Goal: Task Accomplishment & Management: Complete application form

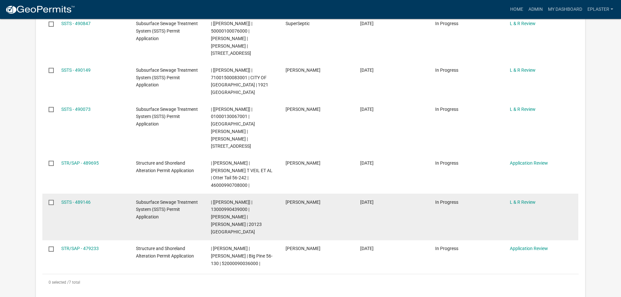
scroll to position [204, 0]
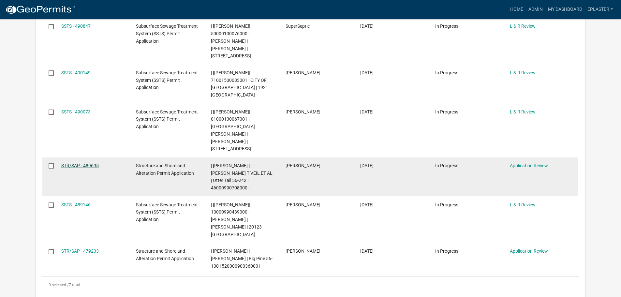
click at [80, 163] on link "STR/SAP - 489695" at bounding box center [79, 165] width 37 height 5
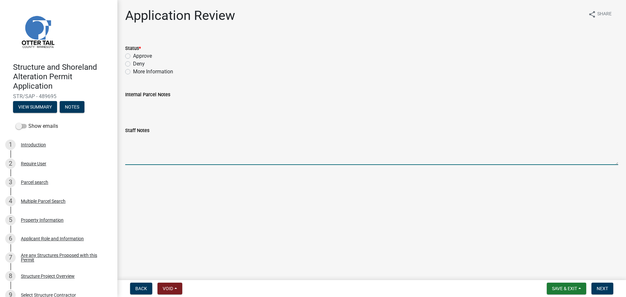
drag, startPoint x: 141, startPoint y: 152, endPoint x: 138, endPoint y: 144, distance: 8.2
click at [141, 152] on textarea "Staff Notes" at bounding box center [371, 149] width 493 height 31
click at [125, 57] on div "Status * Approve Deny More Information" at bounding box center [371, 56] width 503 height 39
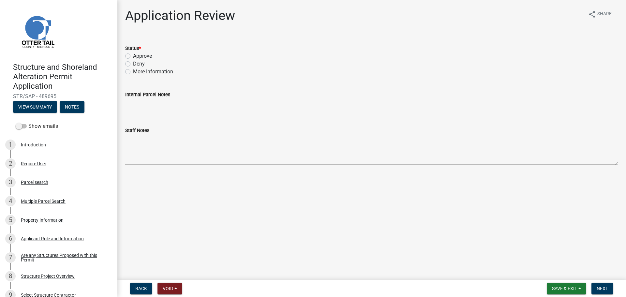
click at [127, 53] on div "Approve" at bounding box center [371, 56] width 493 height 8
click at [133, 56] on label "Approve" at bounding box center [142, 56] width 19 height 8
click at [133, 56] on input "Approve" at bounding box center [135, 54] width 4 height 4
radio input "true"
click at [607, 291] on span "Next" at bounding box center [602, 288] width 11 height 5
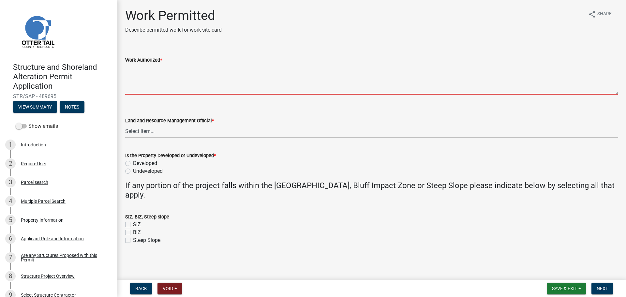
click at [162, 68] on textarea "Work Authorized *" at bounding box center [371, 79] width 493 height 31
paste textarea "Strip topsoil and prep site for new construction. Construct LxW addition to dwe…"
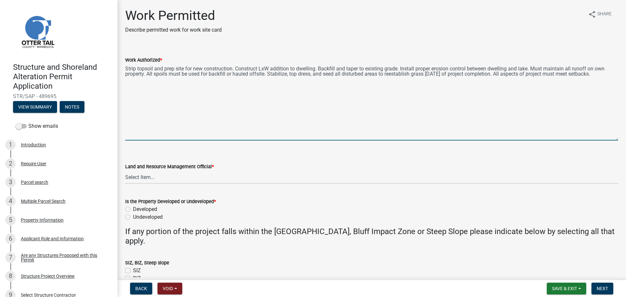
drag, startPoint x: 617, startPoint y: 94, endPoint x: 613, endPoint y: 140, distance: 46.1
click at [613, 140] on div "Work Authorized * Strip topsoil and prep site for new construction. Construct L…" at bounding box center [371, 94] width 503 height 94
type textarea "Strip topsoil and prep site for new construction. Construct LxW addition to dwe…"
click at [159, 178] on select "Select Item... [PERSON_NAME] [PERSON_NAME] [PERSON_NAME] [PERSON_NAME] [PERSON_…" at bounding box center [371, 176] width 493 height 13
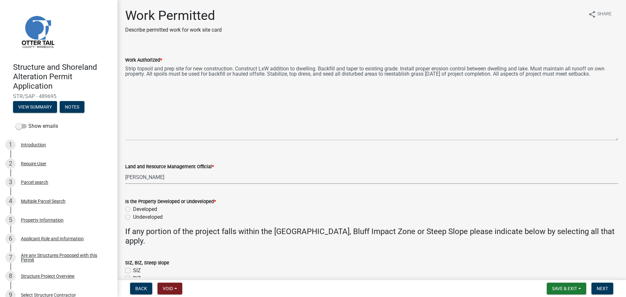
click at [125, 170] on select "Select Item... [PERSON_NAME] [PERSON_NAME] [PERSON_NAME] [PERSON_NAME] [PERSON_…" at bounding box center [371, 176] width 493 height 13
select select "ab2e7446-72a0-49c6-a36a-5181bad2fe68"
click at [133, 207] on label "Developed" at bounding box center [145, 209] width 24 height 8
click at [133, 207] on input "Developed" at bounding box center [135, 207] width 4 height 4
radio input "true"
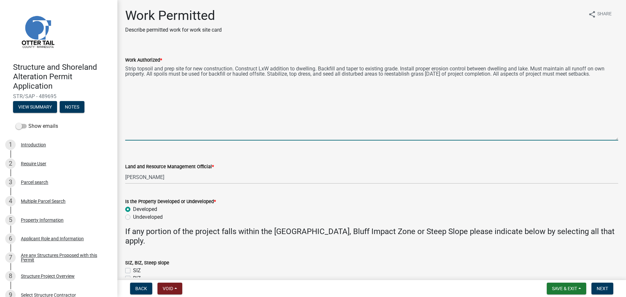
click at [267, 67] on textarea "Strip topsoil and prep site for new construction. Construct LxW addition to dwe…" at bounding box center [371, 102] width 493 height 77
click at [325, 67] on textarea "Strip topsoil and prep site for new construction. Construct 15'x20' addition to…" at bounding box center [371, 102] width 493 height 77
click at [324, 67] on textarea "Strip topsoil and prep site for new construction. Construct 15'x20' addition to…" at bounding box center [371, 102] width 493 height 77
drag, startPoint x: 521, startPoint y: 68, endPoint x: 439, endPoint y: 68, distance: 81.8
click at [439, 68] on textarea "Strip topsoil and prep site for new construction. Construct 15'x20' addition to…" at bounding box center [371, 102] width 493 height 77
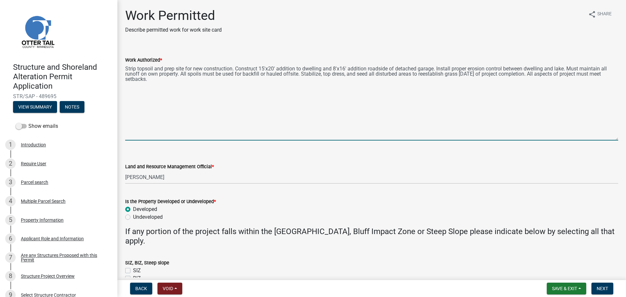
click at [296, 87] on textarea "Strip topsoil and prep site for new construction. Construct 15'x20' addition to…" at bounding box center [371, 102] width 493 height 77
click at [126, 67] on div "Work Authorized * Strip topsoil and prep site for new construction. Construct 1…" at bounding box center [371, 94] width 503 height 94
click at [126, 67] on textarea "Strip topsoil and prep site for new construction. Construct 15'x20' addition to…" at bounding box center [371, 102] width 493 height 77
click at [130, 65] on textarea "topsoil and prep site for new construction. Construct 15'x20' addition to dwell…" at bounding box center [371, 102] width 493 height 77
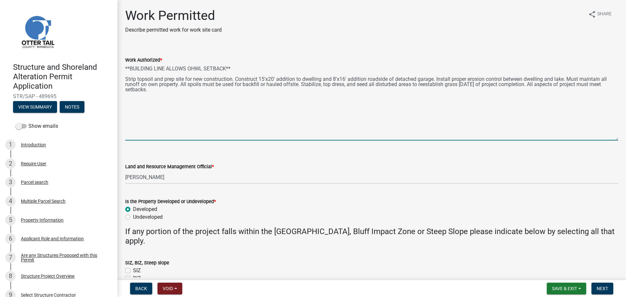
click at [221, 108] on textarea "**BUILDING LINE ALLOWS OHWL SETBACK** Strip topsoil and prep site for new const…" at bounding box center [371, 102] width 493 height 77
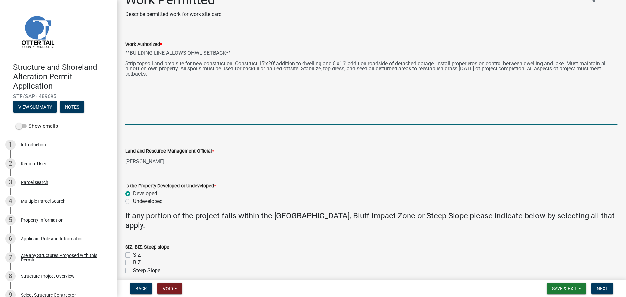
scroll to position [44, 0]
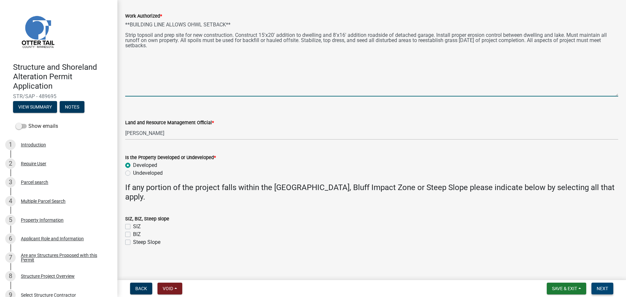
type textarea "**BUILDING LINE ALLOWS OHWL SETBACK** Strip topsoil and prep site for new const…"
click at [601, 288] on span "Next" at bounding box center [602, 288] width 11 height 5
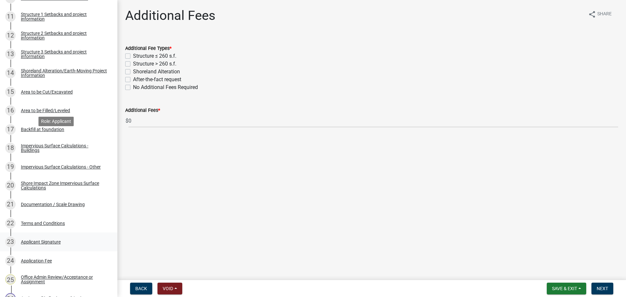
scroll to position [465, 0]
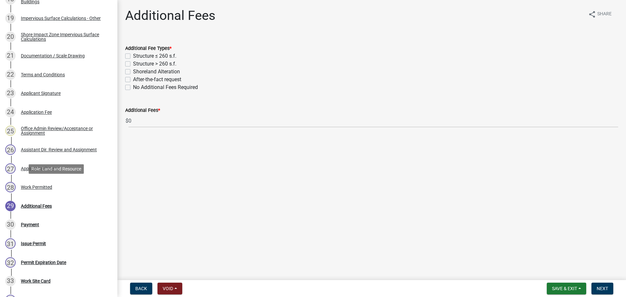
click at [56, 185] on div "28 Work Permitted" at bounding box center [56, 187] width 102 height 10
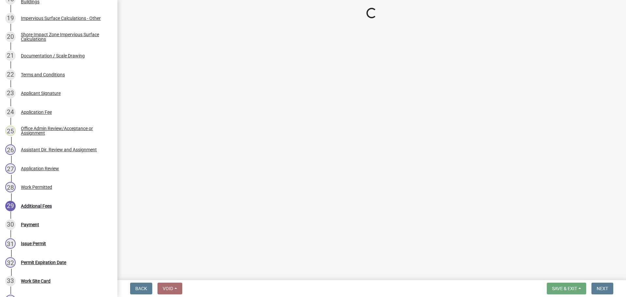
select select "ab2e7446-72a0-49c6-a36a-5181bad2fe68"
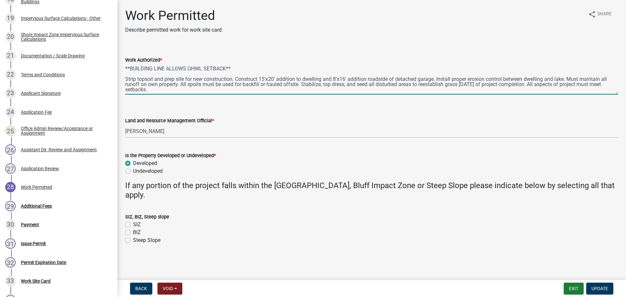
click at [212, 88] on textarea "**BUILDING LINE ALLOWS OHWL SETBACK** Strip topsoil and prep site for new const…" at bounding box center [371, 79] width 493 height 31
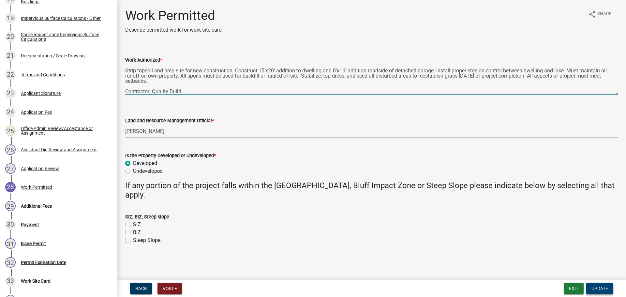
type textarea "**BUILDING LINE ALLOWS OHWL SETBACK** Strip topsoil and prep site for new const…"
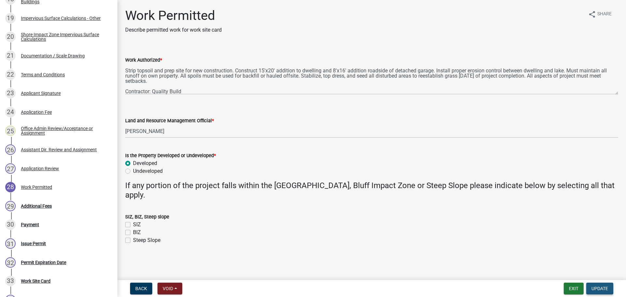
click at [603, 290] on span "Update" at bounding box center [599, 288] width 17 height 5
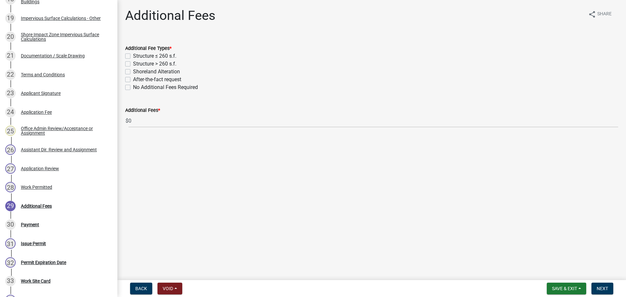
click at [133, 62] on label "Structure > 260 s.f." at bounding box center [154, 64] width 43 height 8
click at [133, 62] on input "Structure > 260 s.f." at bounding box center [135, 62] width 4 height 4
checkbox input "true"
checkbox input "false"
checkbox input "true"
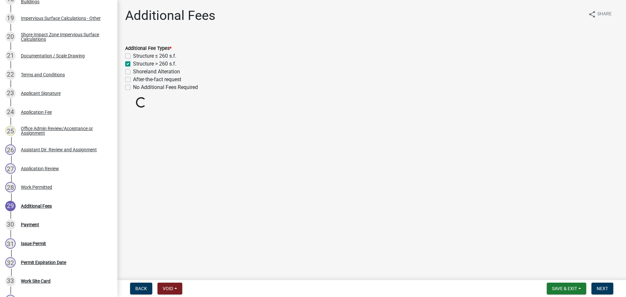
checkbox input "false"
click at [598, 285] on button "Next" at bounding box center [602, 289] width 22 height 12
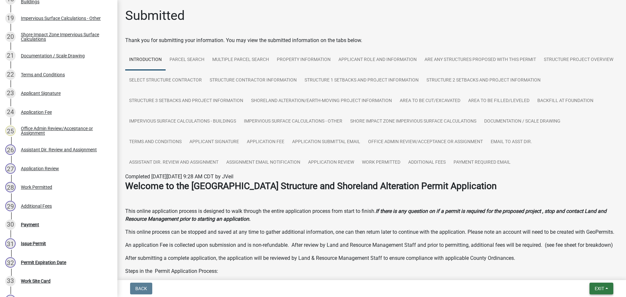
click at [605, 288] on button "Exit" at bounding box center [601, 289] width 24 height 12
click at [590, 272] on button "Save & Exit" at bounding box center [587, 272] width 52 height 16
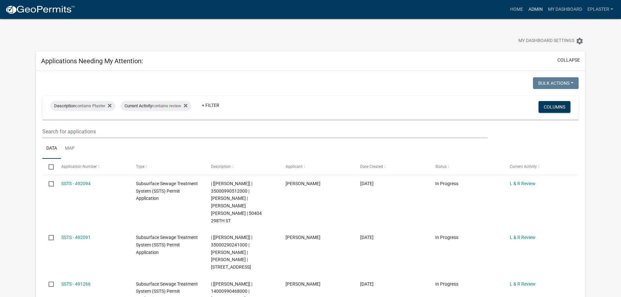
click at [534, 13] on link "Admin" at bounding box center [536, 9] width 20 height 12
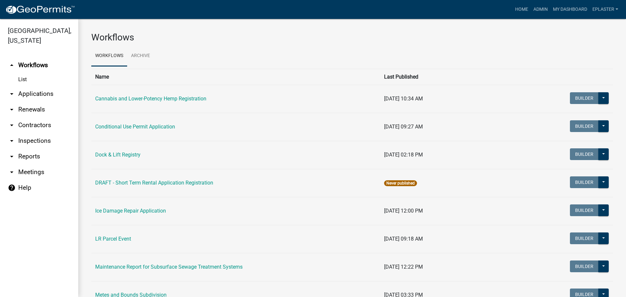
click at [40, 93] on link "arrow_drop_down Applications" at bounding box center [39, 94] width 78 height 16
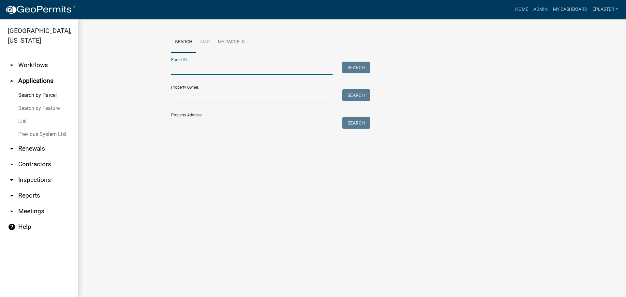
drag, startPoint x: 188, startPoint y: 69, endPoint x: 185, endPoint y: 70, distance: 3.4
click at [188, 69] on input "Parcel ID:" at bounding box center [251, 68] width 161 height 13
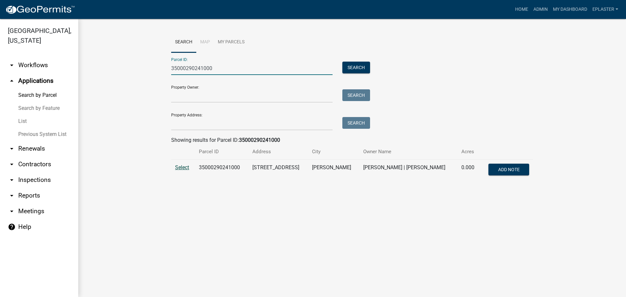
type input "35000290241000"
click at [184, 166] on span "Select" at bounding box center [182, 167] width 14 height 6
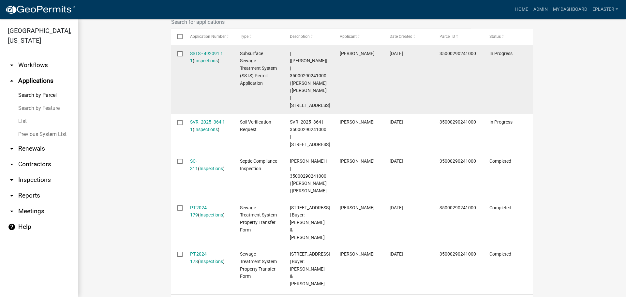
scroll to position [220, 0]
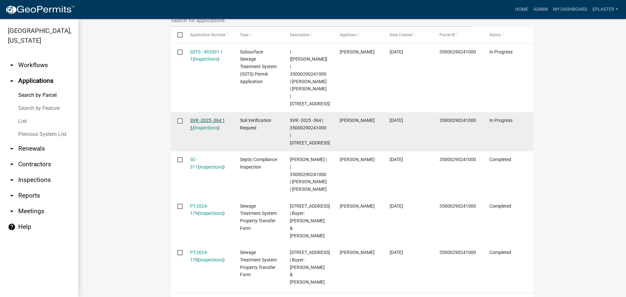
click at [218, 118] on link "SVR -2025 -364 1 1" at bounding box center [207, 124] width 35 height 13
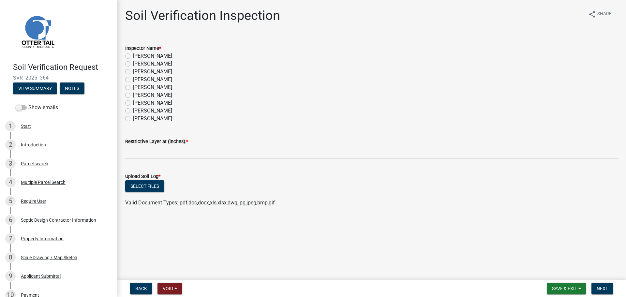
click at [133, 97] on label "[PERSON_NAME]" at bounding box center [152, 95] width 39 height 8
click at [133, 96] on input "[PERSON_NAME]" at bounding box center [135, 93] width 4 height 4
radio input "true"
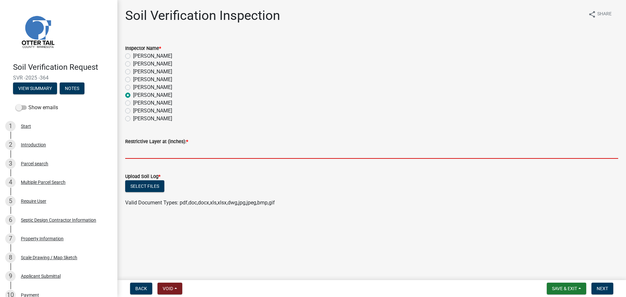
click at [153, 148] on input "text" at bounding box center [371, 151] width 493 height 13
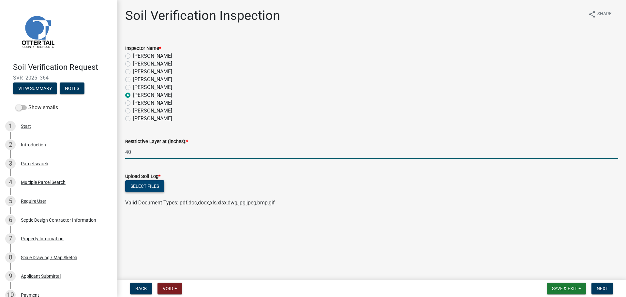
type input "40"
click at [154, 185] on button "Select files" at bounding box center [144, 186] width 39 height 12
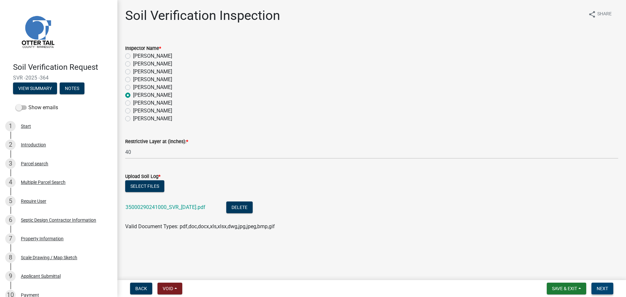
click at [612, 288] on button "Next" at bounding box center [602, 289] width 22 height 12
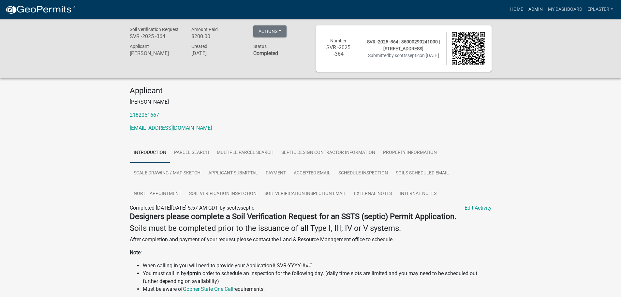
click at [534, 4] on link "Admin" at bounding box center [536, 9] width 20 height 12
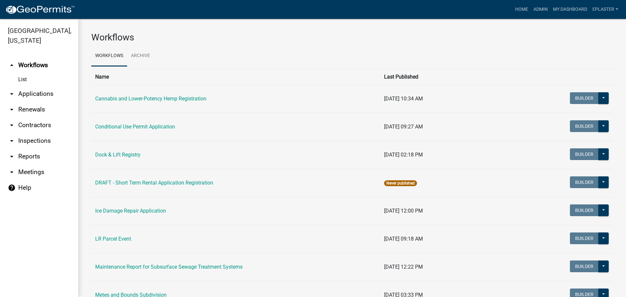
click at [46, 90] on link "arrow_drop_down Applications" at bounding box center [39, 94] width 78 height 16
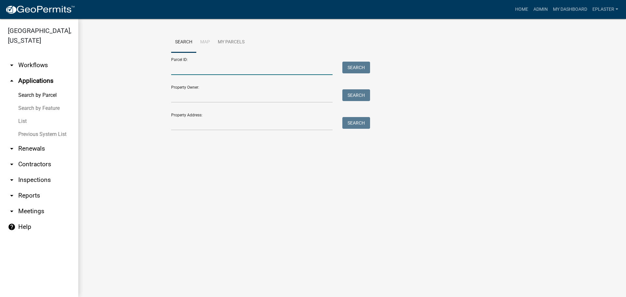
click at [216, 71] on input "Parcel ID:" at bounding box center [251, 68] width 161 height 13
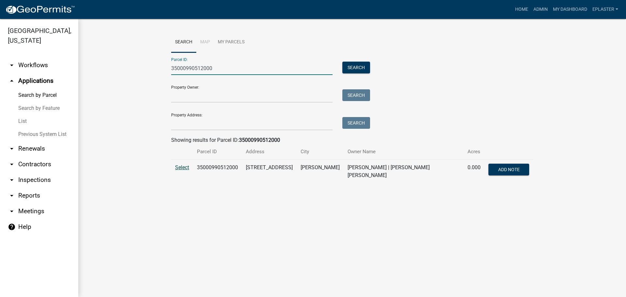
type input "35000990512000"
click at [183, 170] on span "Select" at bounding box center [182, 167] width 14 height 6
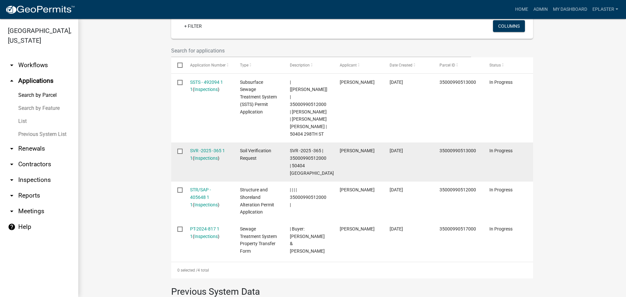
scroll to position [196, 0]
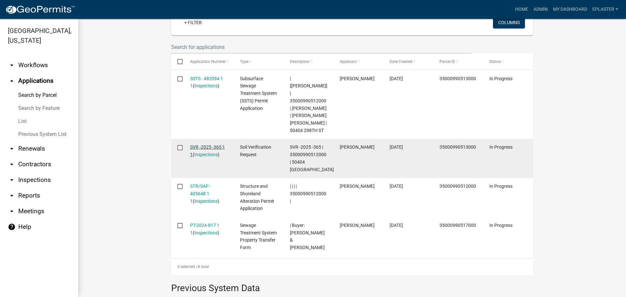
click at [218, 144] on link "SVR -2025 -365 1 1" at bounding box center [207, 150] width 35 height 13
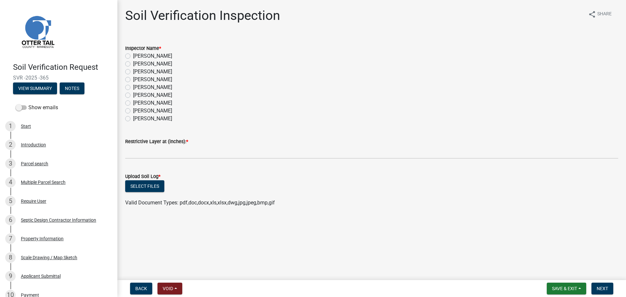
click at [133, 95] on label "[PERSON_NAME]" at bounding box center [152, 95] width 39 height 8
click at [133, 95] on input "[PERSON_NAME]" at bounding box center [135, 93] width 4 height 4
radio input "true"
click at [148, 160] on wm-data-entity-input "Restrictive Layer at (inches): *" at bounding box center [371, 146] width 493 height 36
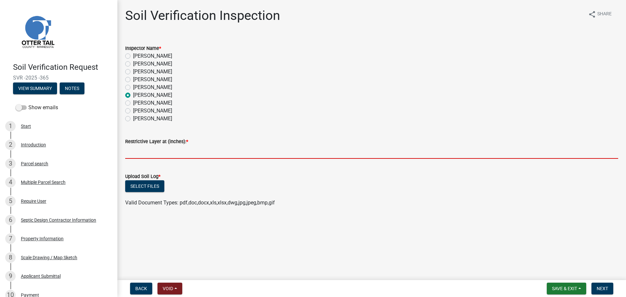
click at [149, 152] on input "text" at bounding box center [371, 151] width 493 height 13
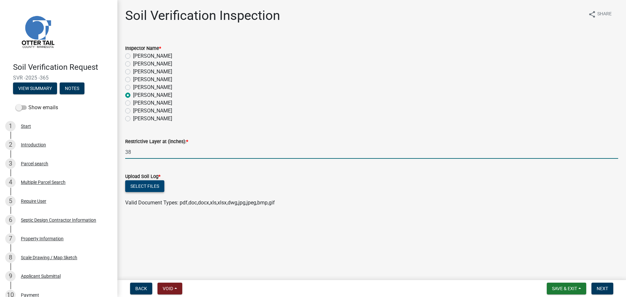
type input "38"
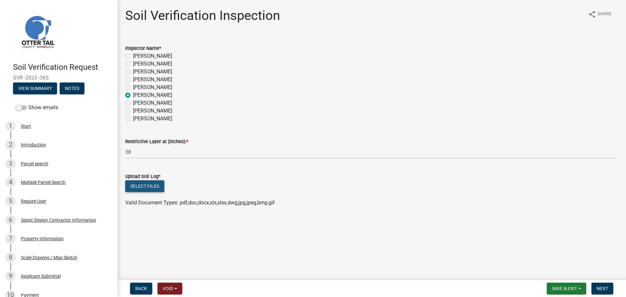
click at [155, 191] on button "Select files" at bounding box center [144, 186] width 39 height 12
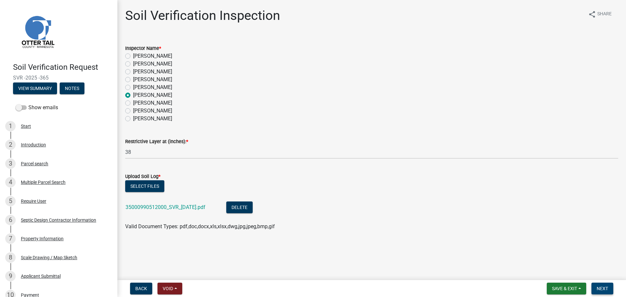
click at [598, 289] on span "Next" at bounding box center [602, 288] width 11 height 5
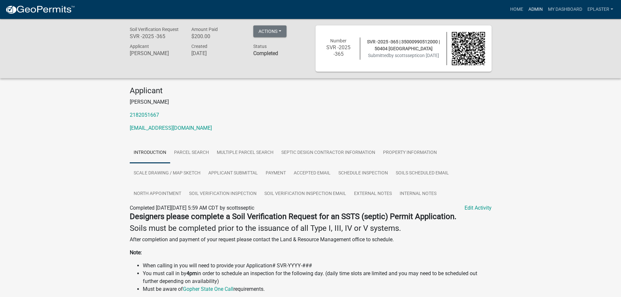
click at [533, 12] on link "Admin" at bounding box center [536, 9] width 20 height 12
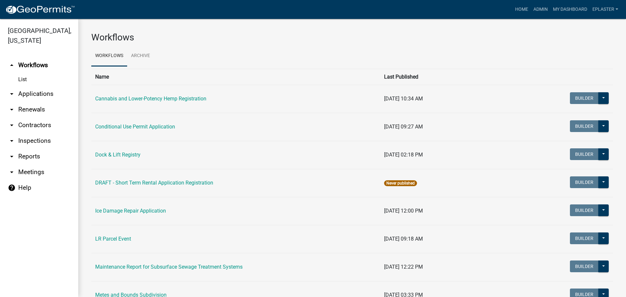
click at [53, 91] on link "arrow_drop_down Applications" at bounding box center [39, 94] width 78 height 16
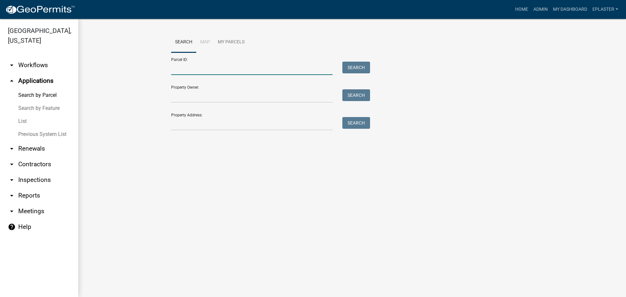
click at [196, 63] on input "Parcel ID:" at bounding box center [251, 68] width 161 height 13
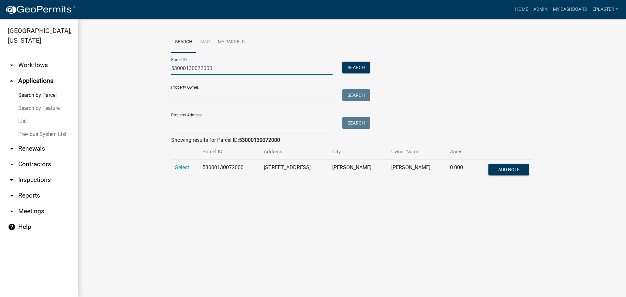
type input "53000130072000"
click at [185, 160] on td "Select" at bounding box center [184, 171] width 27 height 22
click at [185, 172] on td "Select" at bounding box center [184, 171] width 27 height 22
click at [186, 161] on td "Select" at bounding box center [184, 171] width 27 height 22
click at [183, 170] on span "Select" at bounding box center [182, 167] width 14 height 6
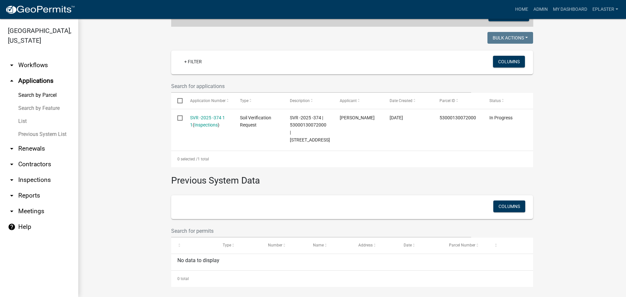
scroll to position [157, 0]
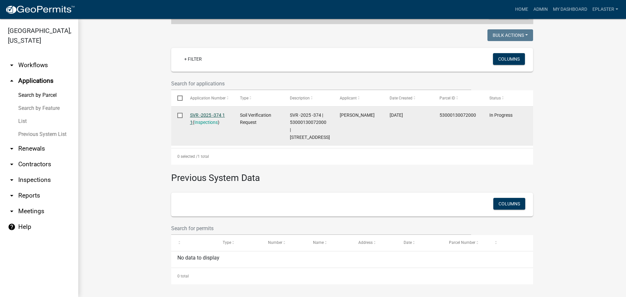
click at [202, 113] on link "SVR -2025 -374 1 1" at bounding box center [207, 118] width 35 height 13
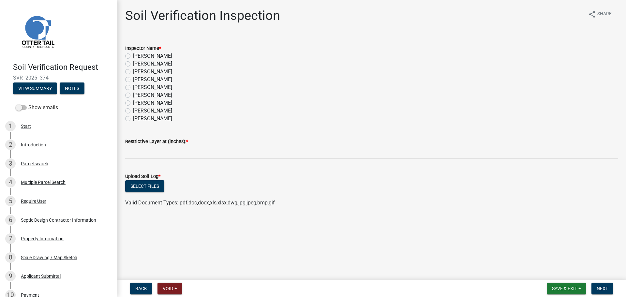
click at [133, 96] on label "[PERSON_NAME]" at bounding box center [152, 95] width 39 height 8
click at [133, 96] on input "[PERSON_NAME]" at bounding box center [135, 93] width 4 height 4
radio input "true"
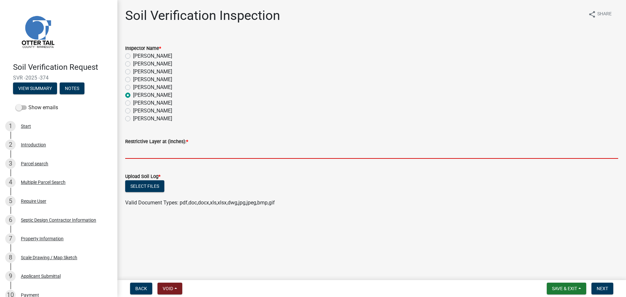
click at [139, 158] on input "text" at bounding box center [371, 151] width 493 height 13
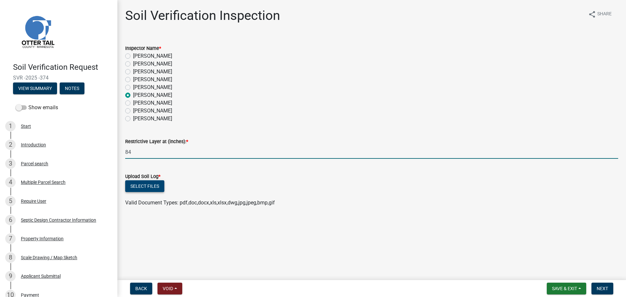
type input "84"
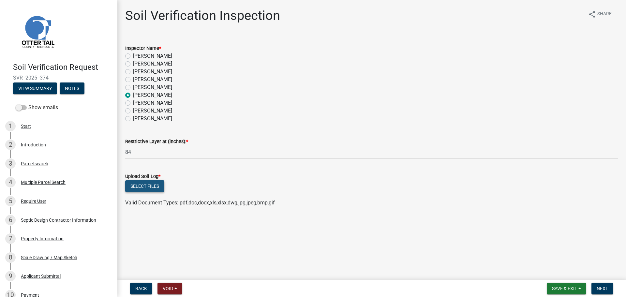
click at [141, 184] on button "Select files" at bounding box center [144, 186] width 39 height 12
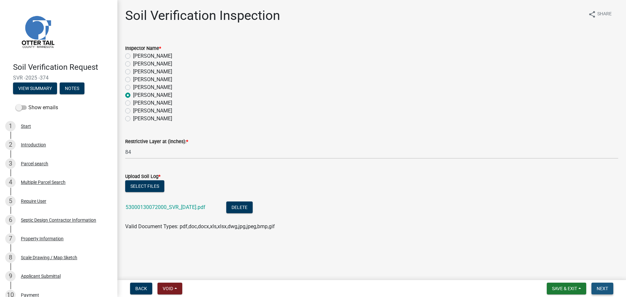
click at [603, 289] on span "Next" at bounding box center [602, 288] width 11 height 5
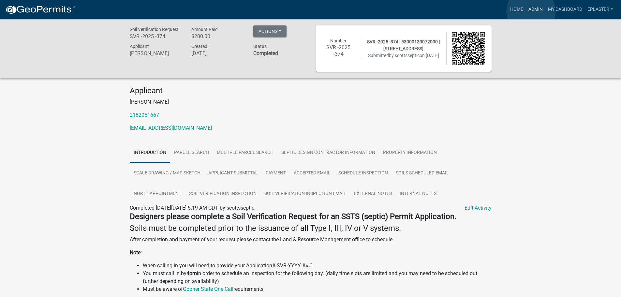
click at [531, 11] on link "Admin" at bounding box center [536, 9] width 20 height 12
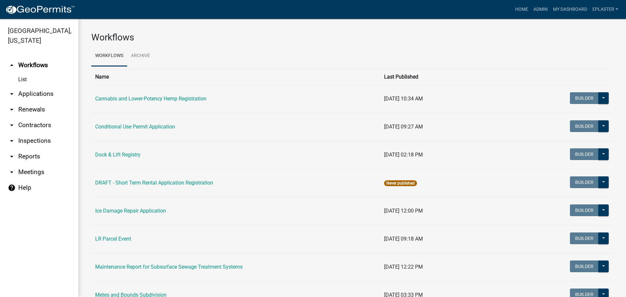
click at [40, 91] on link "arrow_drop_down Applications" at bounding box center [39, 94] width 78 height 16
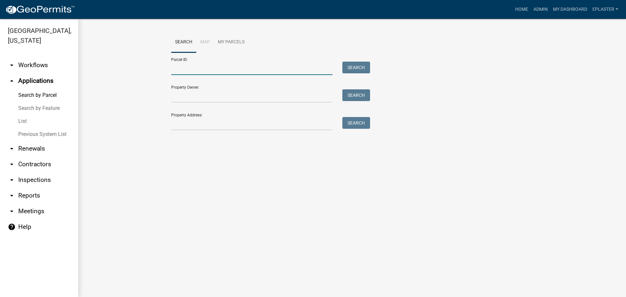
click at [194, 69] on input "Parcel ID:" at bounding box center [251, 68] width 161 height 13
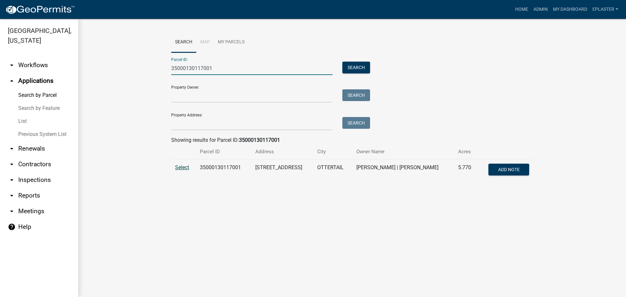
type input "35000130117001"
click at [176, 167] on span "Select" at bounding box center [182, 167] width 14 height 6
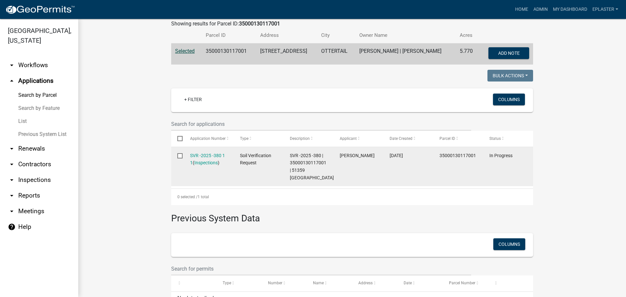
scroll to position [149, 0]
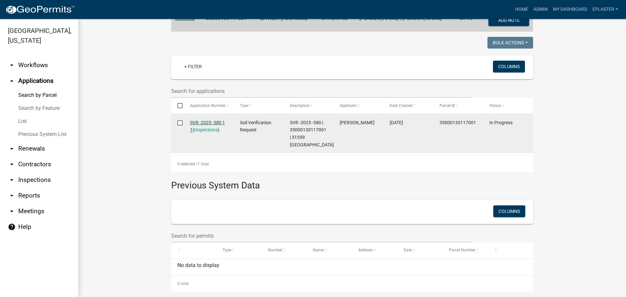
click at [201, 120] on link "SVR -2025 -380 1 1" at bounding box center [207, 126] width 35 height 13
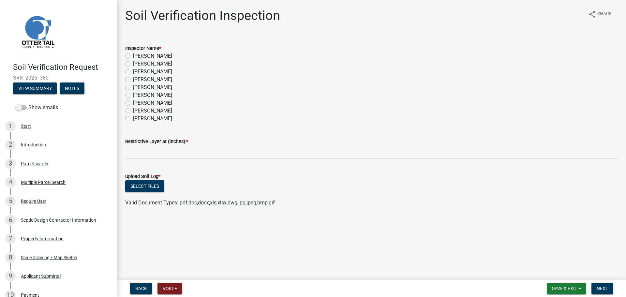
click at [133, 95] on label "[PERSON_NAME]" at bounding box center [152, 95] width 39 height 8
click at [133, 95] on input "[PERSON_NAME]" at bounding box center [135, 93] width 4 height 4
radio input "true"
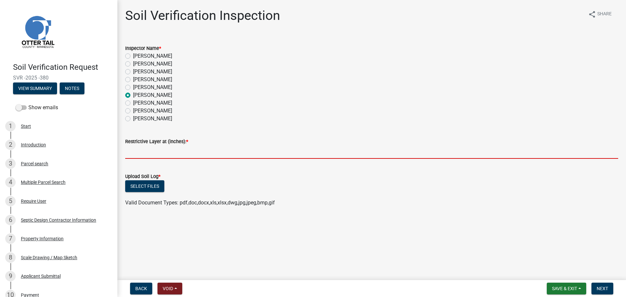
click at [152, 156] on input "text" at bounding box center [371, 151] width 493 height 13
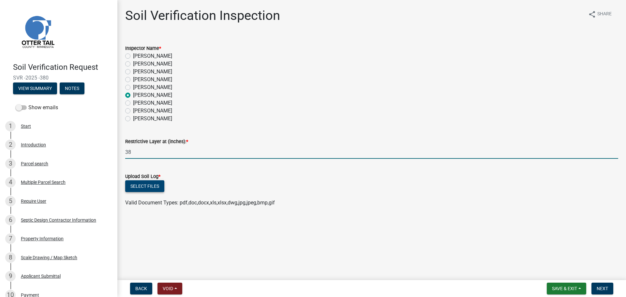
type input "38"
click at [150, 190] on button "Select files" at bounding box center [144, 186] width 39 height 12
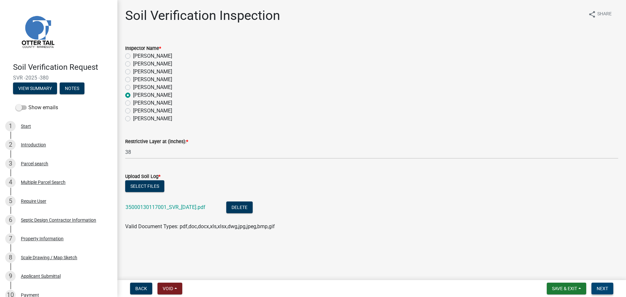
click at [604, 289] on span "Next" at bounding box center [602, 288] width 11 height 5
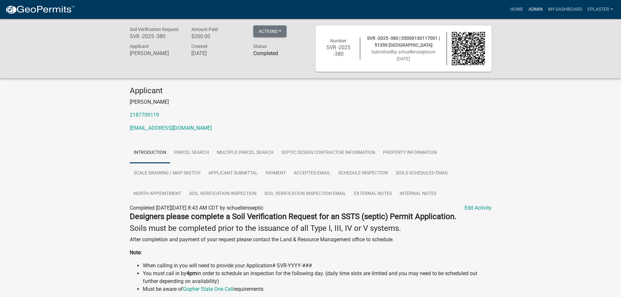
click at [529, 8] on link "Admin" at bounding box center [536, 9] width 20 height 12
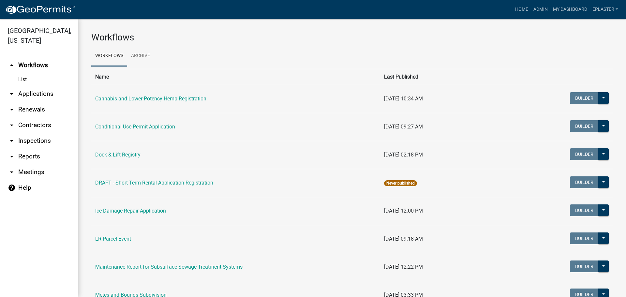
click at [25, 90] on link "arrow_drop_down Applications" at bounding box center [39, 94] width 78 height 16
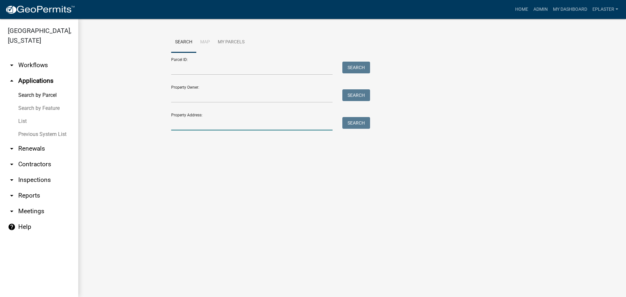
click at [196, 125] on input "Property Address:" at bounding box center [251, 123] width 161 height 13
click at [183, 72] on input "Parcel ID:" at bounding box center [251, 68] width 161 height 13
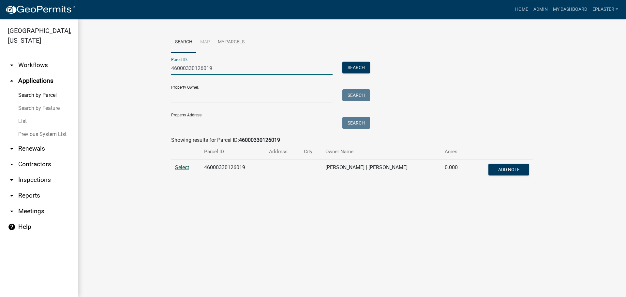
type input "46000330126019"
click at [178, 169] on span "Select" at bounding box center [182, 167] width 14 height 6
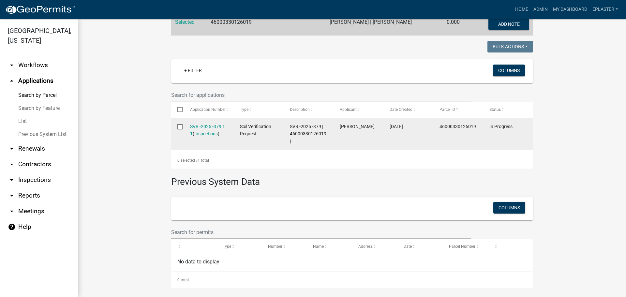
scroll to position [147, 0]
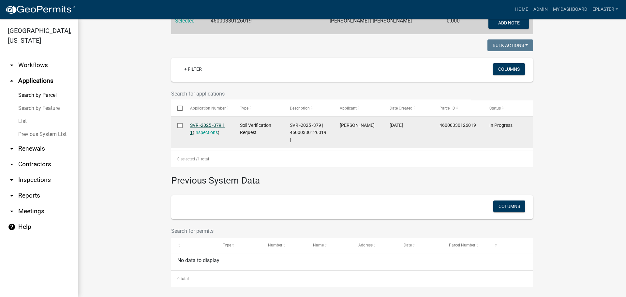
click at [211, 124] on link "SVR -2025 -379 1 1" at bounding box center [207, 129] width 35 height 13
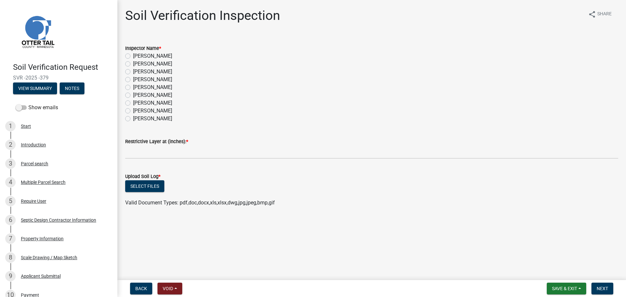
click at [124, 96] on div "Inspector Name * [PERSON_NAME] [PERSON_NAME] [PERSON_NAME] [PERSON_NAME] [PERSO…" at bounding box center [371, 80] width 503 height 86
click at [133, 94] on label "[PERSON_NAME]" at bounding box center [152, 95] width 39 height 8
click at [133, 94] on input "[PERSON_NAME]" at bounding box center [135, 93] width 4 height 4
radio input "true"
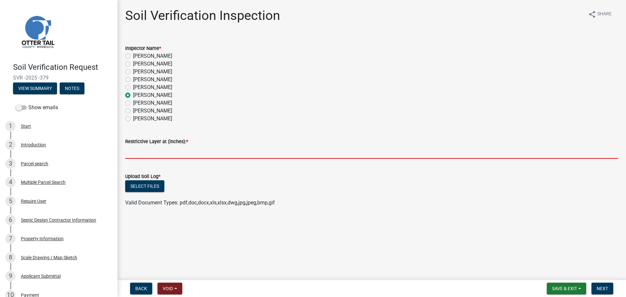
click at [139, 150] on input "text" at bounding box center [371, 151] width 493 height 13
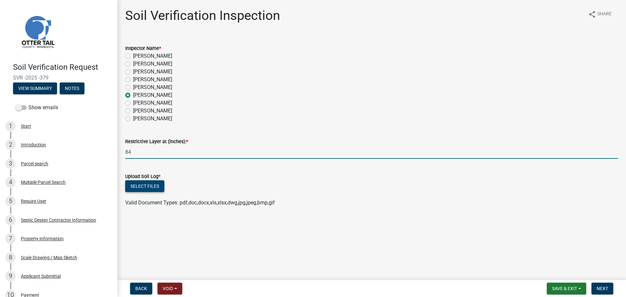
type input "84"
click at [137, 190] on button "Select files" at bounding box center [144, 186] width 39 height 12
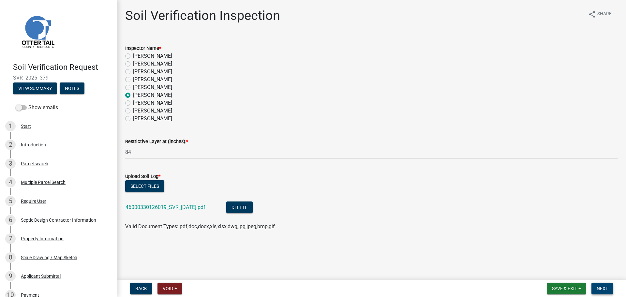
click at [605, 287] on span "Next" at bounding box center [602, 288] width 11 height 5
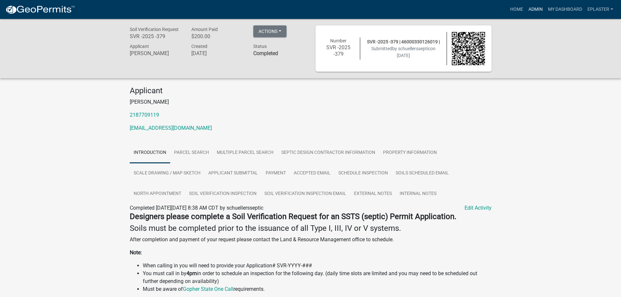
click at [531, 6] on link "Admin" at bounding box center [536, 9] width 20 height 12
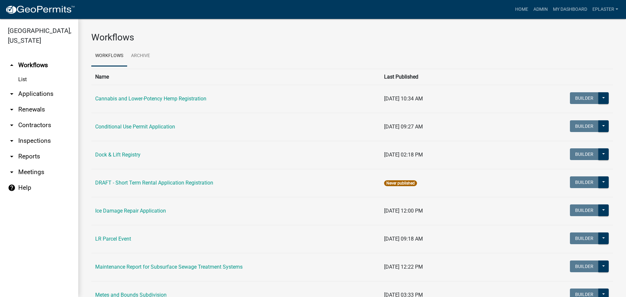
click at [43, 97] on link "arrow_drop_down Applications" at bounding box center [39, 94] width 78 height 16
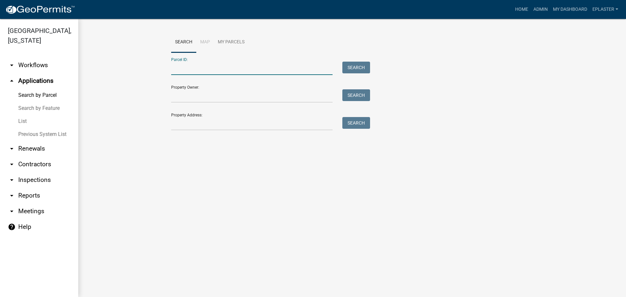
click at [210, 64] on input "Parcel ID:" at bounding box center [251, 68] width 161 height 13
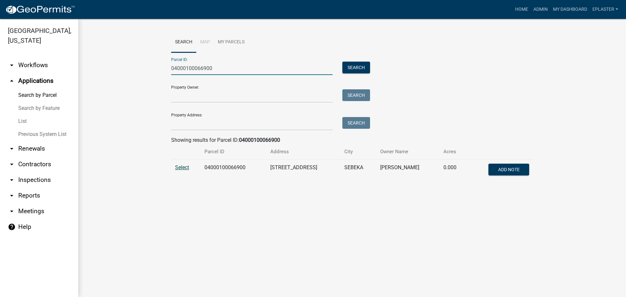
type input "04000100066900"
click at [184, 168] on span "Select" at bounding box center [182, 167] width 14 height 6
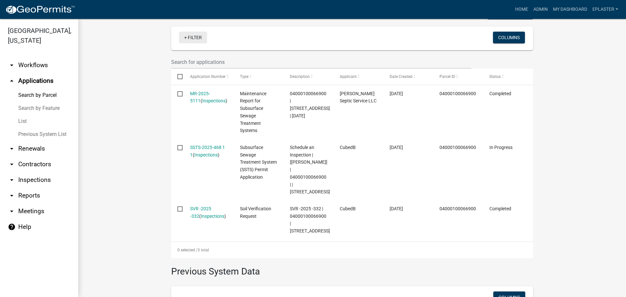
scroll to position [187, 0]
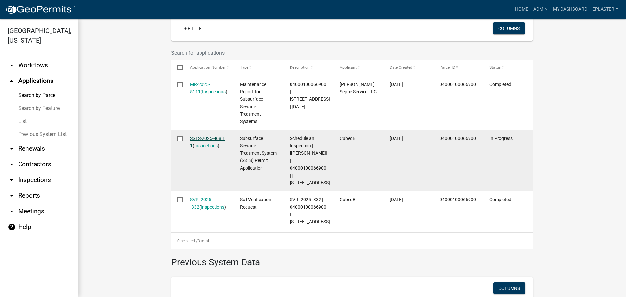
click at [211, 139] on link "SSTS-2025-468 1 1" at bounding box center [207, 142] width 35 height 13
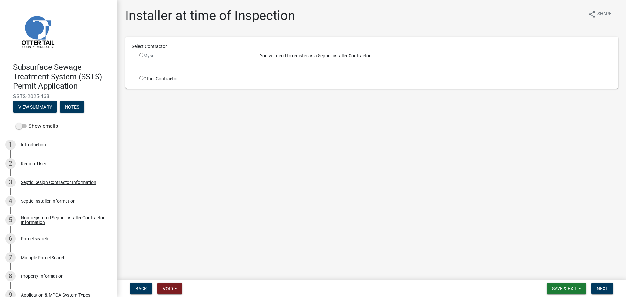
click at [141, 78] on input "radio" at bounding box center [141, 78] width 4 height 4
radio input "true"
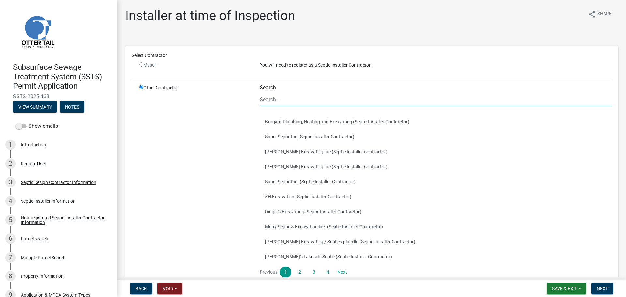
click at [293, 99] on input "Search" at bounding box center [436, 99] width 352 height 13
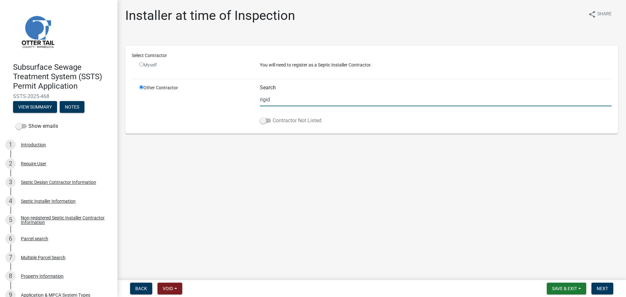
type input "rigid"
click at [260, 119] on span at bounding box center [265, 120] width 11 height 5
click at [273, 117] on input "Contractor Not Listed" at bounding box center [273, 117] width 0 height 0
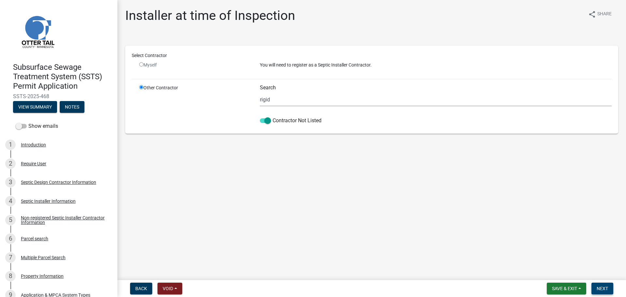
click at [609, 291] on button "Next" at bounding box center [602, 289] width 22 height 12
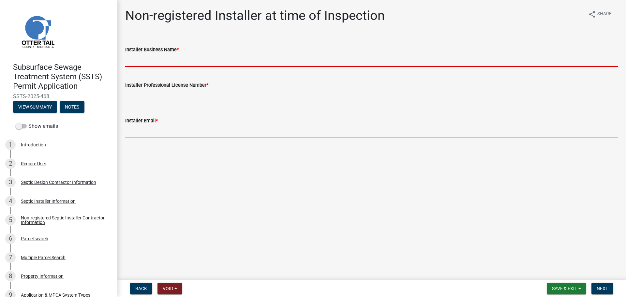
click at [138, 61] on input "Installer Business Name *" at bounding box center [371, 59] width 493 height 13
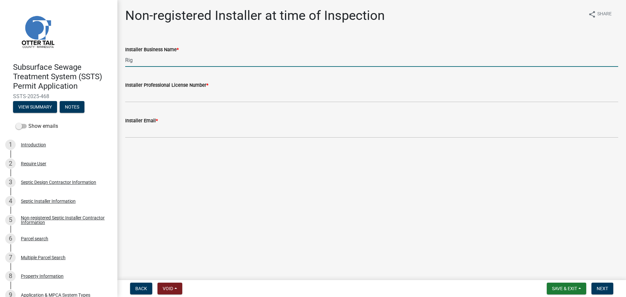
type input "Rigid Excavating LLC"
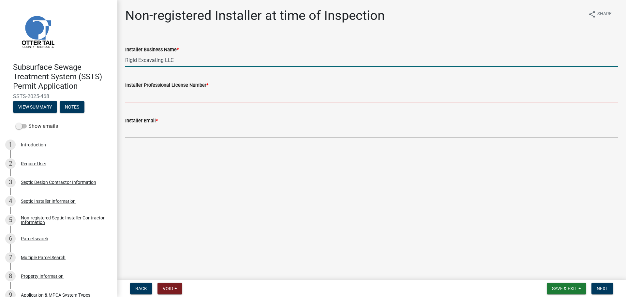
click at [173, 99] on input "Installer Professional License Number *" at bounding box center [371, 95] width 493 height 13
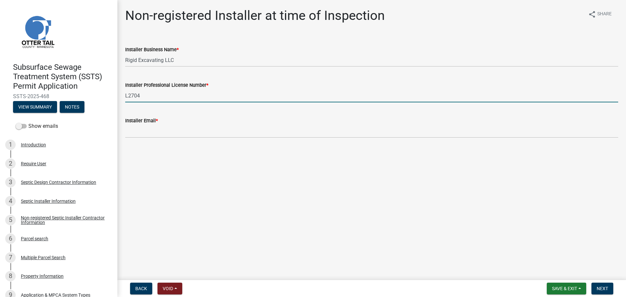
type input "L2704"
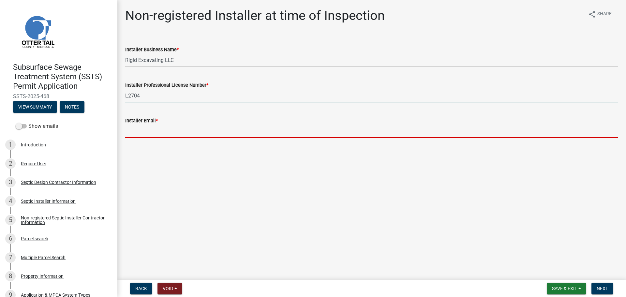
click at [151, 136] on input "Installer Email *" at bounding box center [371, 131] width 493 height 13
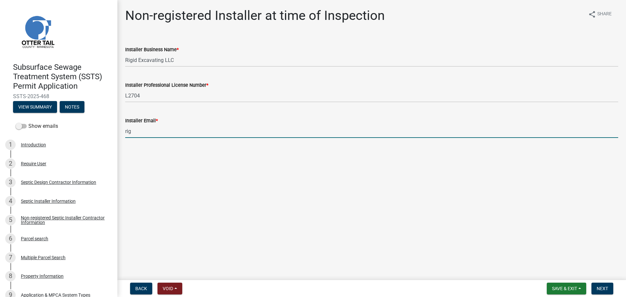
type input "[EMAIL_ADDRESS][DOMAIN_NAME]"
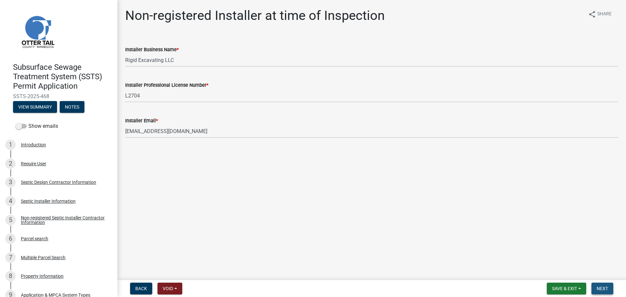
click at [599, 287] on span "Next" at bounding box center [602, 288] width 11 height 5
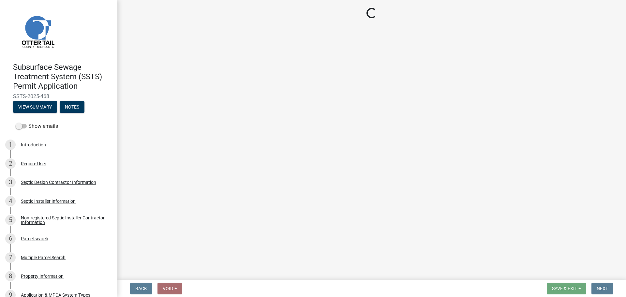
select select "710d5f49-2663-4e73-9718-d0c4e189f5ed"
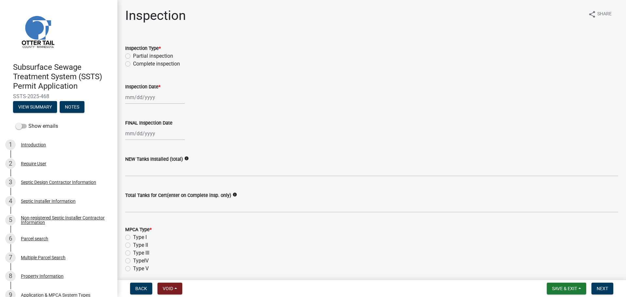
click at [133, 64] on label "Complete inspection" at bounding box center [156, 64] width 47 height 8
click at [133, 64] on input "Complete inspection" at bounding box center [135, 62] width 4 height 4
radio input "true"
click at [136, 96] on div at bounding box center [155, 97] width 60 height 13
select select "10"
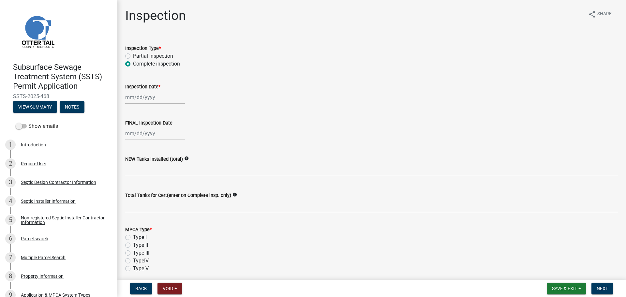
select select "2025"
click at [140, 151] on div "14" at bounding box center [142, 153] width 10 height 10
type input "[DATE]"
click at [139, 137] on div at bounding box center [155, 133] width 60 height 13
select select "10"
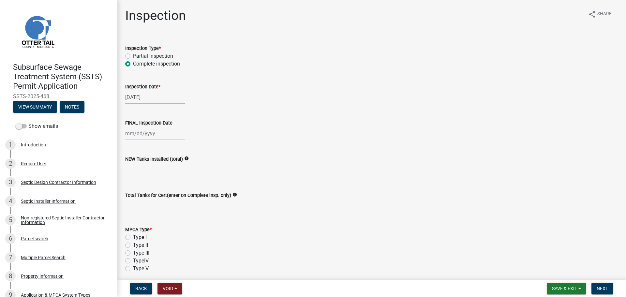
select select "2025"
click at [138, 97] on div "[DATE]" at bounding box center [155, 97] width 60 height 13
select select "10"
select select "2025"
click at [175, 139] on div "10" at bounding box center [173, 142] width 10 height 10
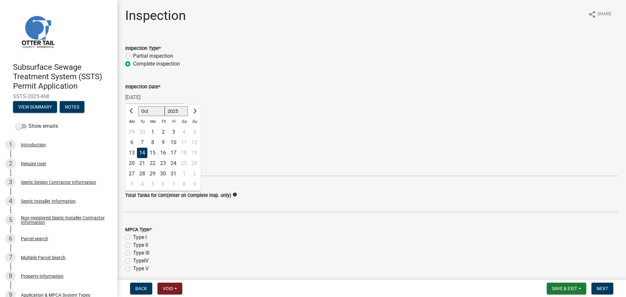
type input "[DATE]"
select select "10"
select select "2025"
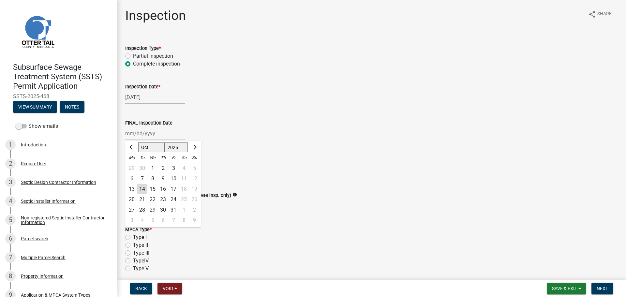
drag, startPoint x: 132, startPoint y: 130, endPoint x: 135, endPoint y: 134, distance: 5.3
click at [132, 130] on div "[PERSON_NAME] Feb Mar Apr [PERSON_NAME][DATE] Oct Nov [DATE] 1526 1527 1528 152…" at bounding box center [155, 133] width 60 height 13
click at [171, 175] on div "10" at bounding box center [173, 178] width 10 height 10
type input "[DATE]"
click at [142, 161] on label "NEW Tanks Installed (total)" at bounding box center [154, 159] width 58 height 5
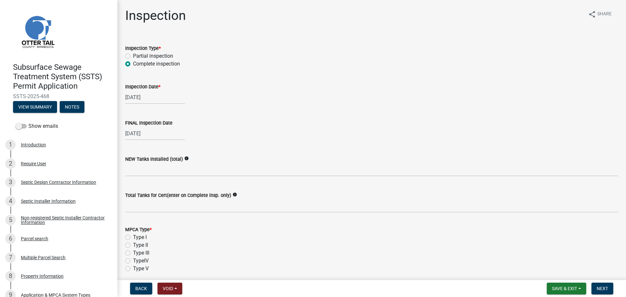
click at [135, 154] on div "NEW Tanks Installed (total) info" at bounding box center [371, 161] width 493 height 30
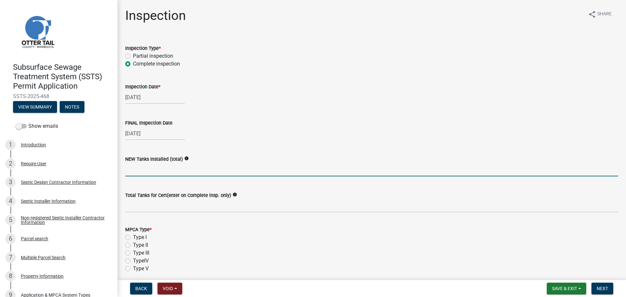
click at [135, 168] on input "text" at bounding box center [371, 169] width 493 height 13
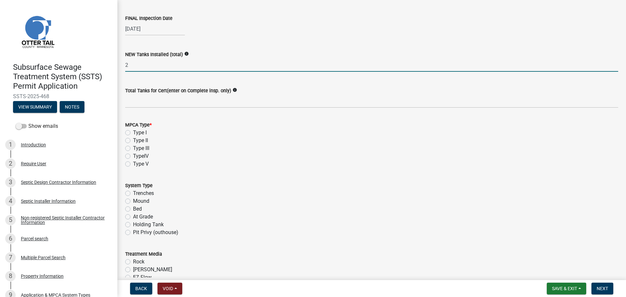
scroll to position [114, 0]
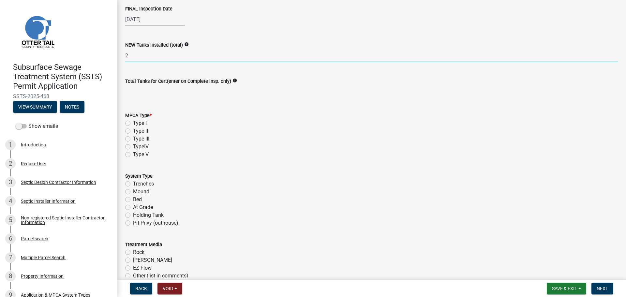
type input "2"
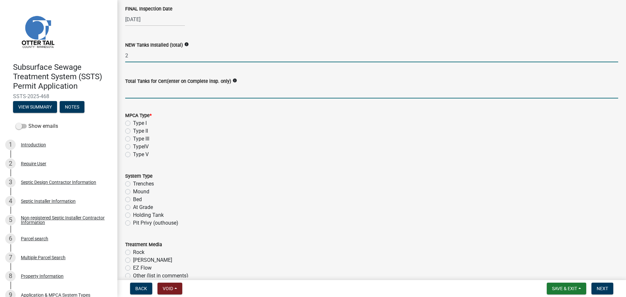
drag, startPoint x: 140, startPoint y: 92, endPoint x: 147, endPoint y: 83, distance: 11.8
click at [140, 92] on input "Total Tanks for Cert(enter on Complete insp. only)" at bounding box center [371, 91] width 493 height 13
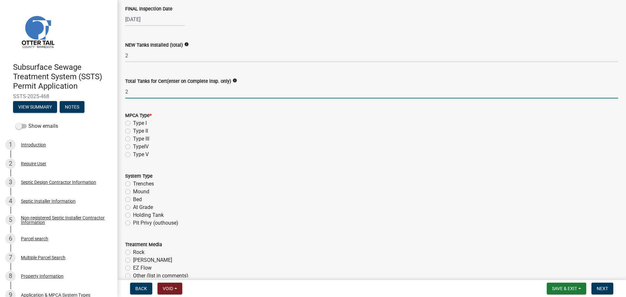
type input "2"
click at [133, 122] on label "Type I" at bounding box center [140, 123] width 14 height 8
click at [133, 122] on input "Type I" at bounding box center [135, 121] width 4 height 4
radio input "true"
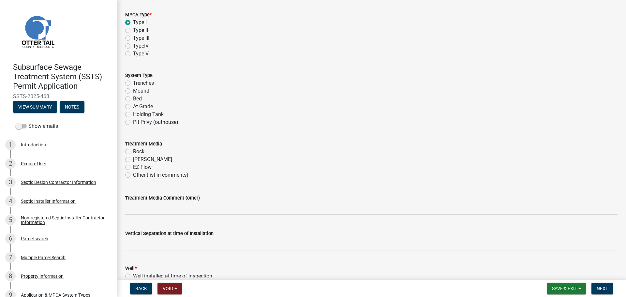
scroll to position [228, 0]
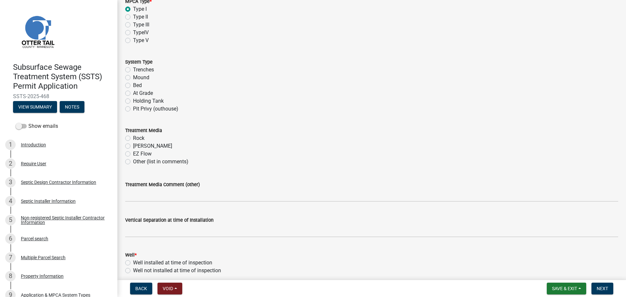
click at [133, 76] on label "Mound" at bounding box center [141, 78] width 16 height 8
click at [133, 76] on input "Mound" at bounding box center [135, 76] width 4 height 4
radio input "true"
click at [133, 137] on label "Rock" at bounding box center [138, 138] width 11 height 8
click at [133, 137] on input "Rock" at bounding box center [135, 136] width 4 height 4
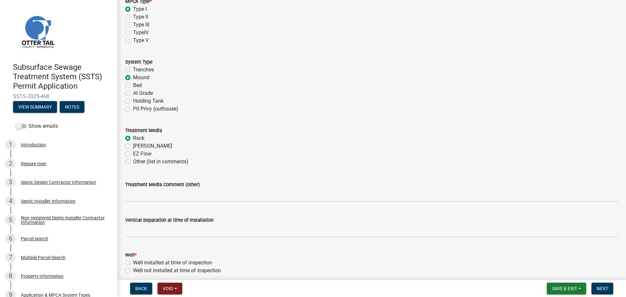
radio input "true"
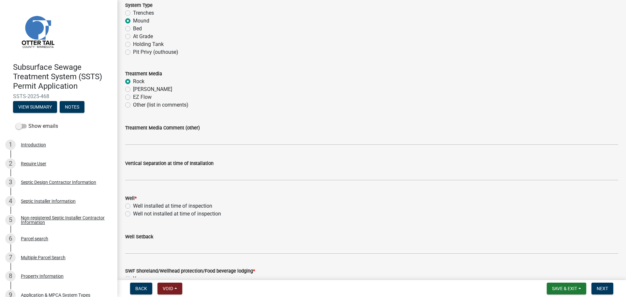
scroll to position [326, 0]
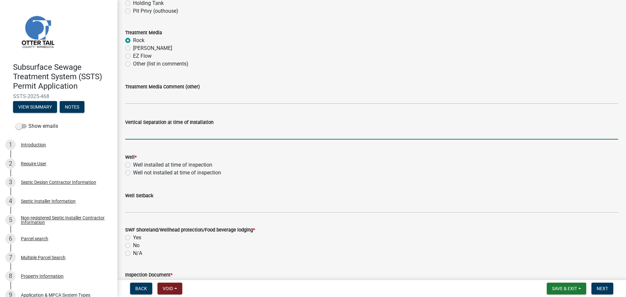
click at [135, 136] on input "text" at bounding box center [371, 132] width 493 height 13
type input "36"
click at [133, 165] on label "Well installed at time of inspection" at bounding box center [172, 165] width 79 height 8
click at [133, 165] on input "Well installed at time of inspection" at bounding box center [135, 163] width 4 height 4
radio input "true"
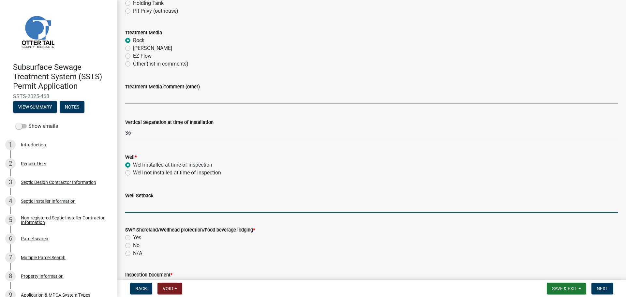
click at [146, 205] on input "Well Setback" at bounding box center [371, 205] width 493 height 13
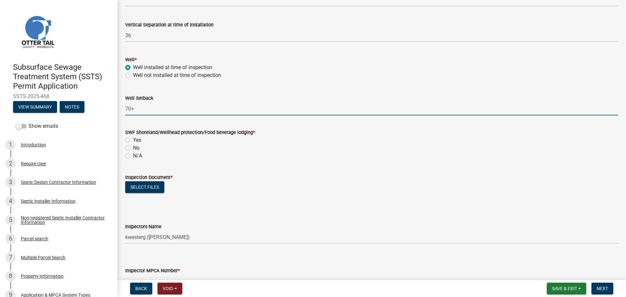
scroll to position [424, 0]
type input "70+"
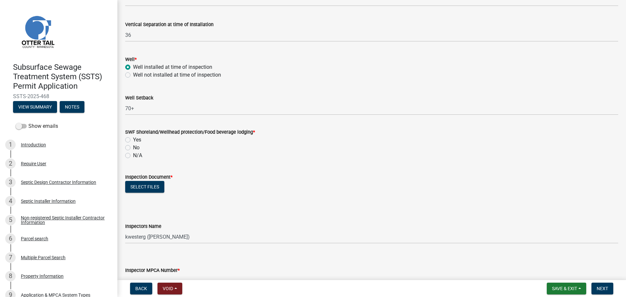
click at [133, 156] on label "N/A" at bounding box center [137, 156] width 9 height 8
click at [133, 156] on input "N/A" at bounding box center [135, 154] width 4 height 4
radio input "true"
click at [140, 192] on button "Select files" at bounding box center [144, 187] width 39 height 12
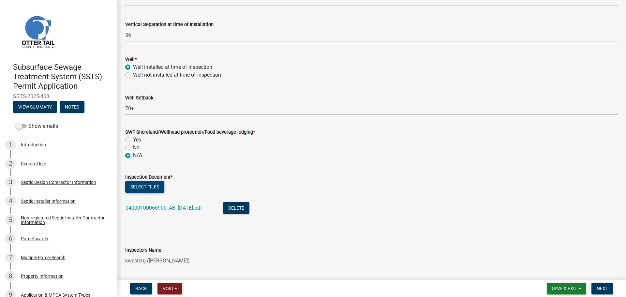
click at [143, 186] on button "Select files" at bounding box center [144, 187] width 39 height 12
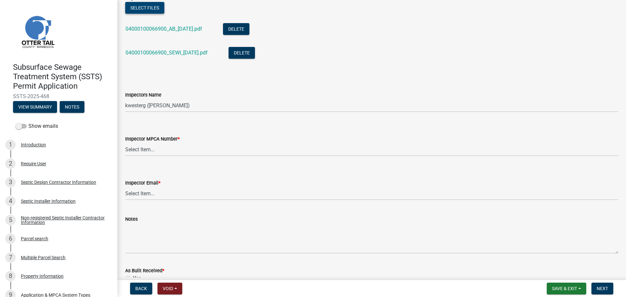
scroll to position [603, 0]
click at [147, 106] on select "Select Item... btollefson ([PERSON_NAME]) [PERSON_NAME] ([PERSON_NAME]) eplaste…" at bounding box center [371, 104] width 493 height 13
select select "ab4afe9b-f255-4bf6-b29f-35714790ba70"
click at [125, 98] on select "Select Item... btollefson ([PERSON_NAME]) [PERSON_NAME] ([PERSON_NAME]) eplaste…" at bounding box center [371, 104] width 493 height 13
click at [140, 151] on select "Select Item... [PERSON_NAME] (10415) [PERSON_NAME] (924) [PERSON_NAME] (1957) […" at bounding box center [371, 148] width 493 height 13
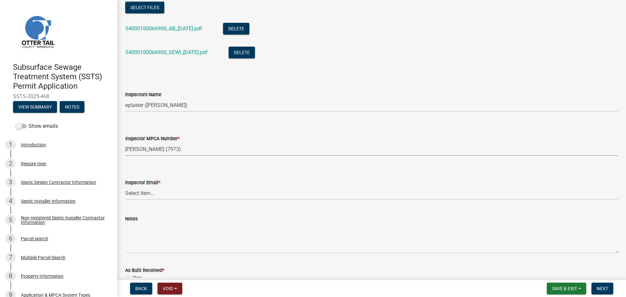
click at [125, 142] on select "Select Item... [PERSON_NAME] (10415) [PERSON_NAME] (924) [PERSON_NAME] (1957) […" at bounding box center [371, 148] width 493 height 13
select select "4857f273-0e9a-4084-85c8-075cbcf0902e"
click at [142, 198] on select "Select Item... [PERSON_NAME] ([EMAIL_ADDRESS][DOMAIN_NAME]) [PERSON_NAME] ([EMA…" at bounding box center [371, 192] width 493 height 13
click at [125, 186] on select "Select Item... [PERSON_NAME] ([EMAIL_ADDRESS][DOMAIN_NAME]) [PERSON_NAME] ([EMA…" at bounding box center [371, 192] width 493 height 13
select select "318b8207-6619-4c37-8bd8-783b28c7307f"
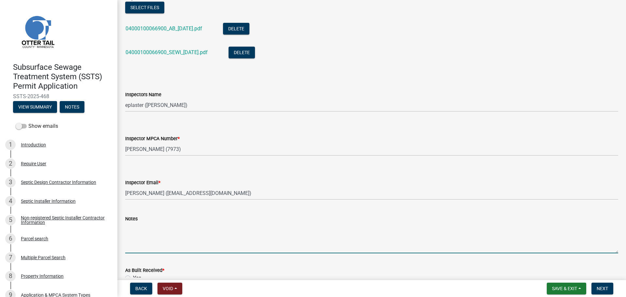
click at [150, 230] on textarea "Notes" at bounding box center [371, 238] width 493 height 31
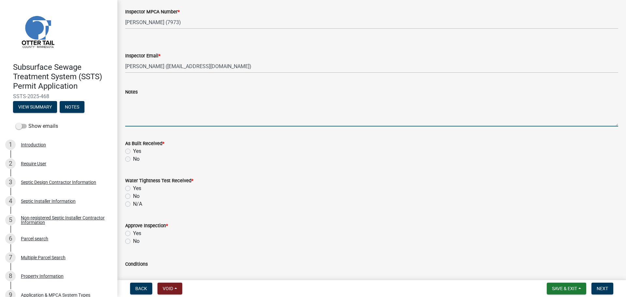
scroll to position [774, 0]
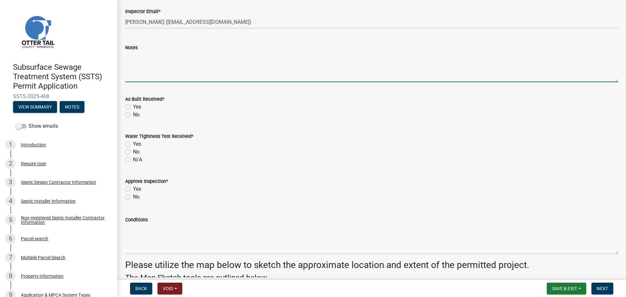
click at [133, 106] on label "Yes" at bounding box center [137, 107] width 8 height 8
click at [133, 106] on input "Yes" at bounding box center [135, 105] width 4 height 4
radio input "true"
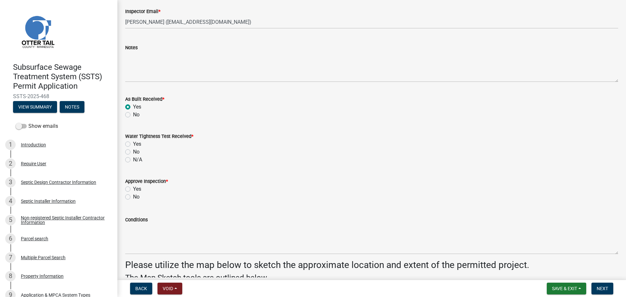
click at [133, 161] on label "N/A" at bounding box center [137, 160] width 9 height 8
click at [133, 160] on input "N/A" at bounding box center [135, 158] width 4 height 4
radio input "true"
click at [133, 188] on label "Yes" at bounding box center [137, 189] width 8 height 8
click at [133, 188] on input "Yes" at bounding box center [135, 187] width 4 height 4
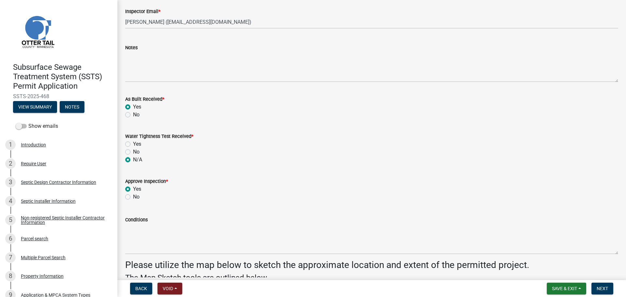
radio input "true"
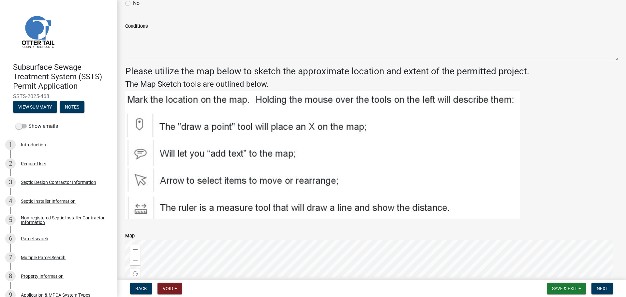
scroll to position [994, 0]
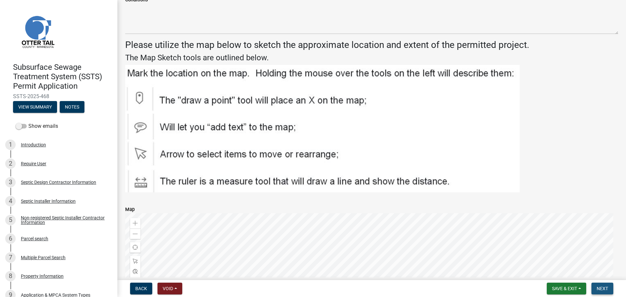
click at [604, 288] on span "Next" at bounding box center [602, 288] width 11 height 5
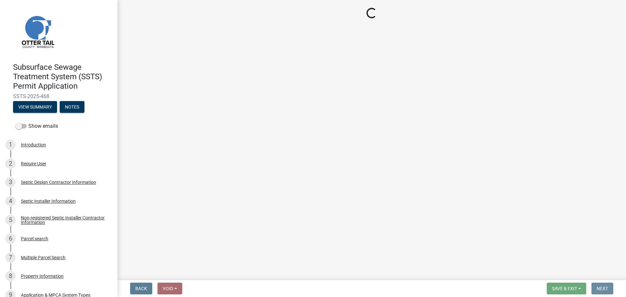
scroll to position [0, 0]
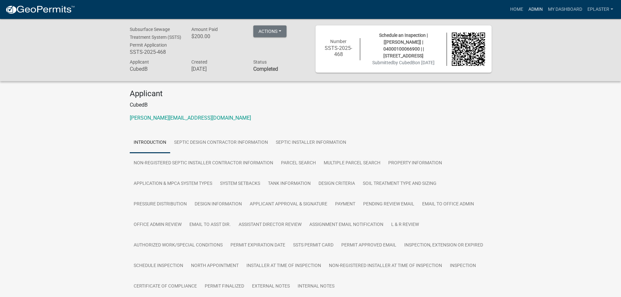
click at [534, 8] on link "Admin" at bounding box center [536, 9] width 20 height 12
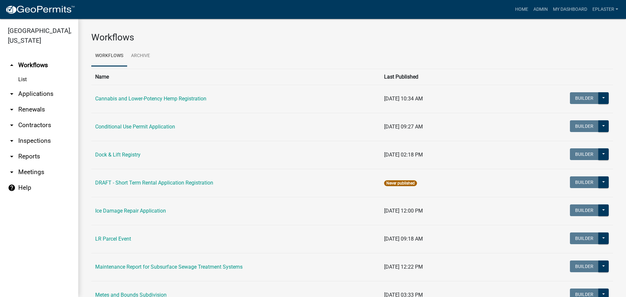
click at [37, 91] on link "arrow_drop_down Applications" at bounding box center [39, 94] width 78 height 16
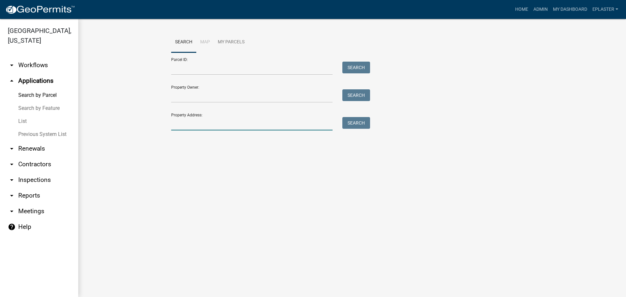
click at [209, 127] on input "Property Address:" at bounding box center [251, 123] width 161 height 13
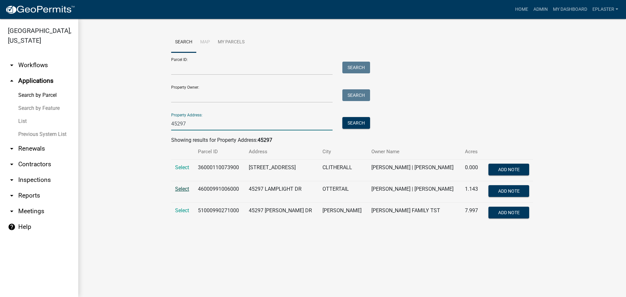
type input "45297"
click at [181, 189] on span "Select" at bounding box center [182, 189] width 14 height 6
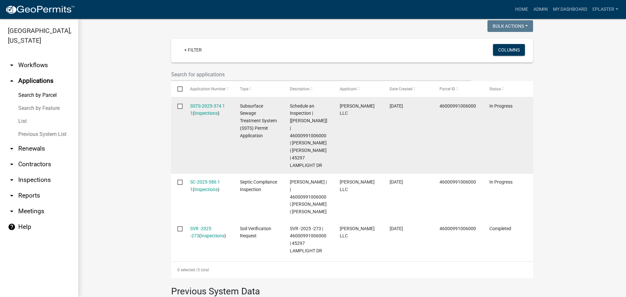
scroll to position [155, 0]
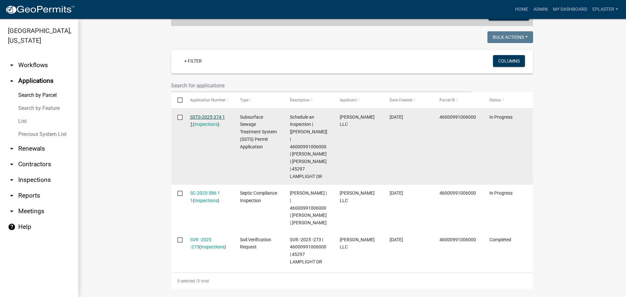
click at [198, 117] on link "SSTS-2025-374 1 1" at bounding box center [207, 120] width 35 height 13
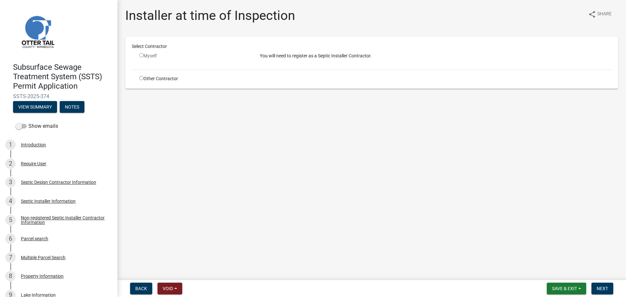
click at [140, 80] on input "radio" at bounding box center [141, 78] width 4 height 4
radio input "true"
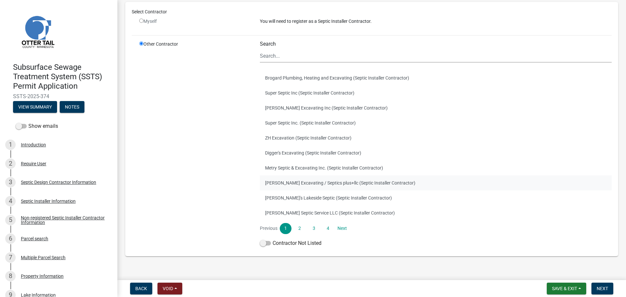
scroll to position [49, 0]
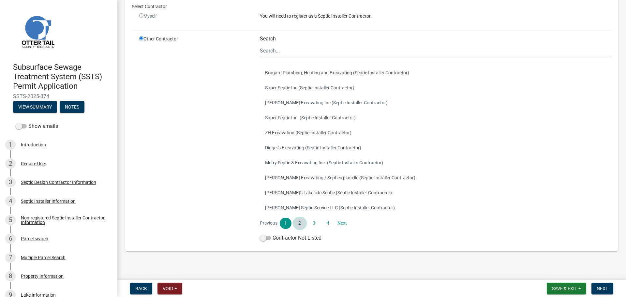
click at [300, 223] on link "2" at bounding box center [300, 223] width 12 height 11
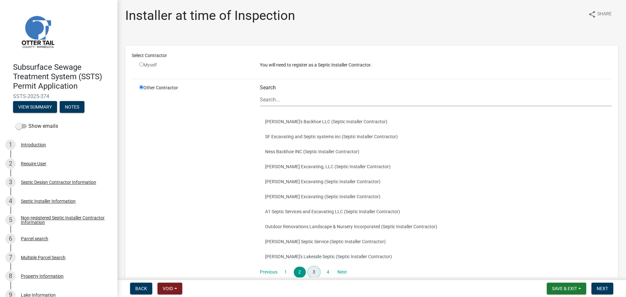
click at [316, 271] on link "3" at bounding box center [314, 272] width 12 height 11
click at [303, 227] on button "Mr.D's (Septic Installer Contractor)" at bounding box center [436, 226] width 352 height 15
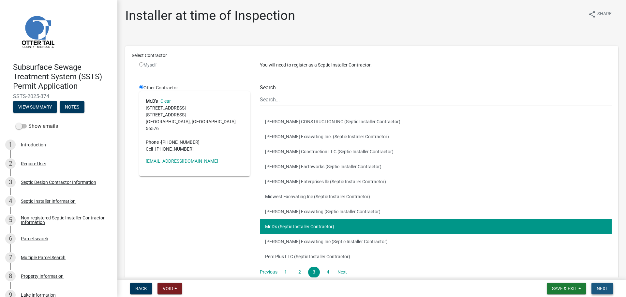
click at [602, 287] on span "Next" at bounding box center [602, 288] width 11 height 5
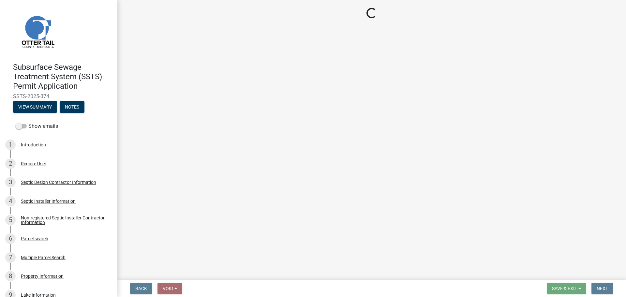
select select "710d5f49-2663-4e73-9718-d0c4e189f5ed"
